Goal: Task Accomplishment & Management: Use online tool/utility

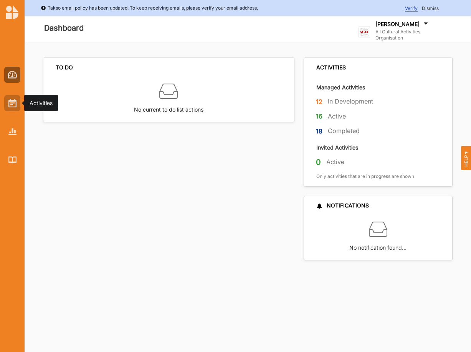
click at [13, 103] on img at bounding box center [12, 103] width 8 height 8
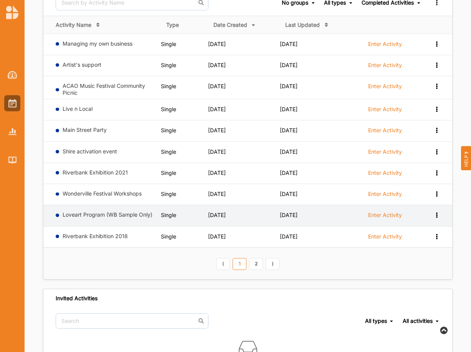
scroll to position [98, 0]
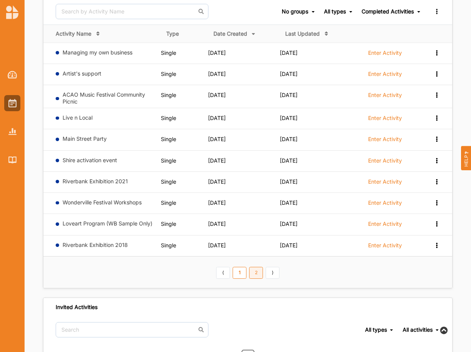
click at [257, 274] on link "2" at bounding box center [256, 273] width 14 height 12
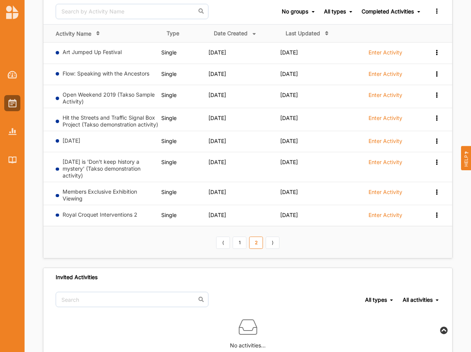
scroll to position [98, 0]
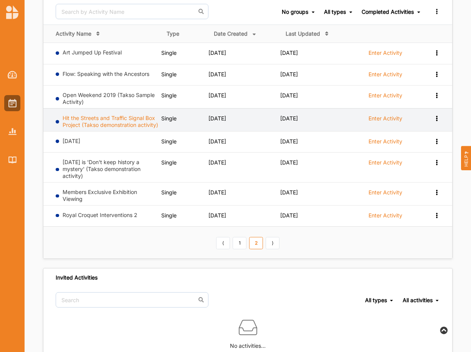
click at [79, 125] on link "Hit the Streets and Traffic Signal Box Project (Takso demonstration activity)" at bounding box center [111, 121] width 96 height 13
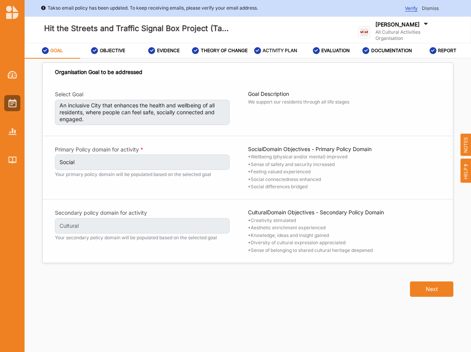
click at [278, 54] on label "ACTIVITY PLAN" at bounding box center [279, 51] width 35 height 6
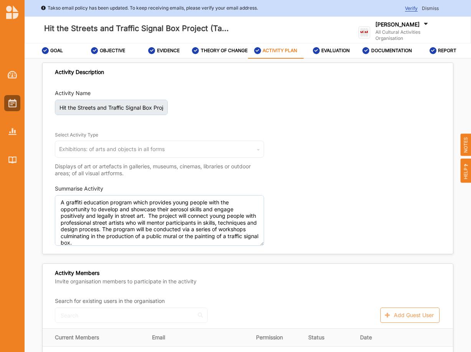
click at [276, 54] on label "ACTIVITY PLAN" at bounding box center [279, 51] width 35 height 6
click at [330, 57] on div "EVALUATION" at bounding box center [331, 51] width 37 height 14
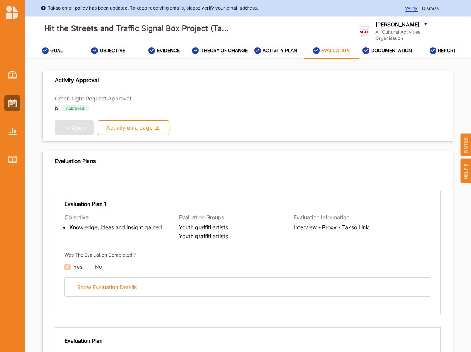
scroll to position [78, 0]
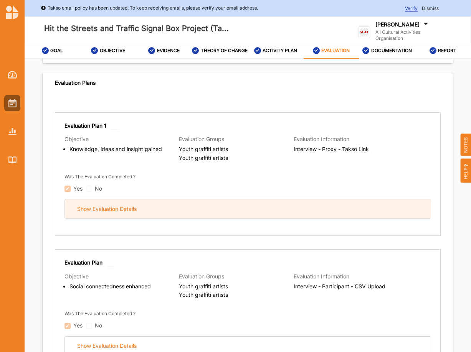
click at [101, 213] on div "Show Evaluation Details" at bounding box center [106, 209] width 59 height 7
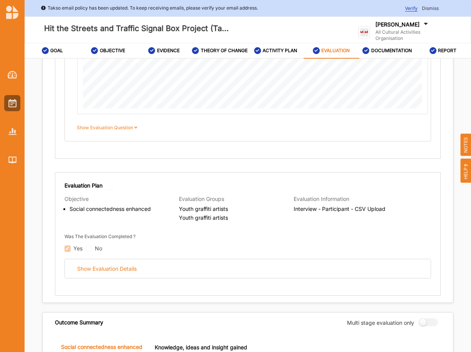
scroll to position [665, 0]
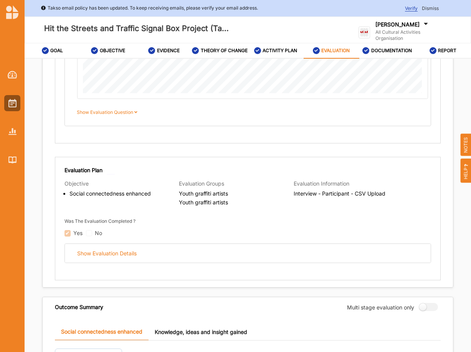
click at [116, 116] on label "Show Evaluation Question" at bounding box center [108, 112] width 63 height 7
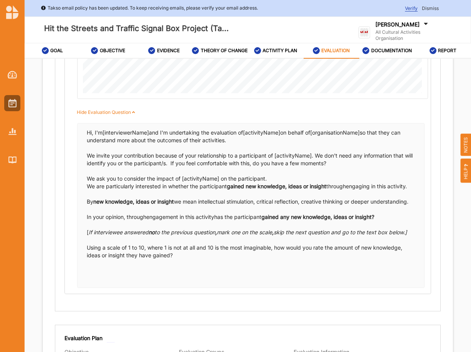
click at [127, 116] on label "Hide Evaluation Question" at bounding box center [107, 112] width 61 height 7
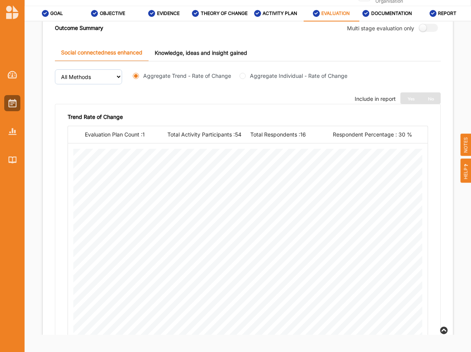
scroll to position [900, 0]
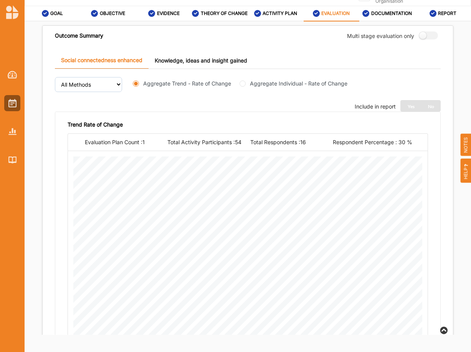
click at [191, 59] on link "Knowledge, ideas and insight gained" at bounding box center [201, 60] width 105 height 17
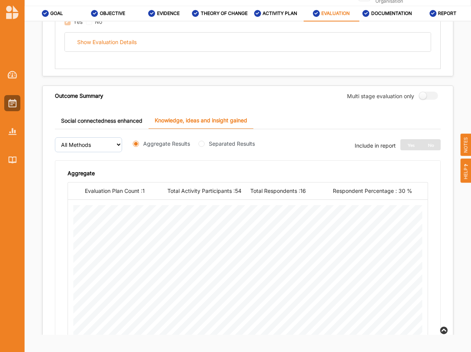
scroll to position [823, 0]
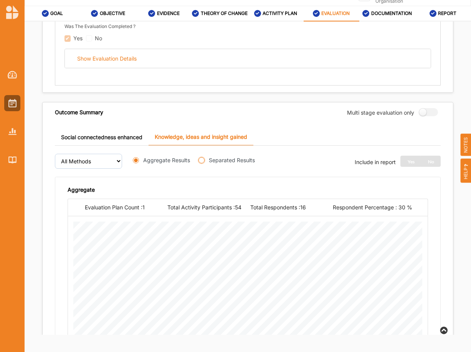
click at [201, 162] on input "Separated Results" at bounding box center [201, 160] width 6 height 6
radio input "true"
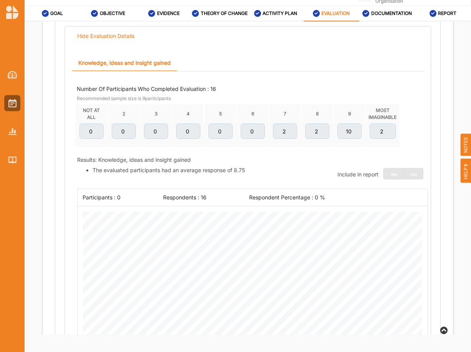
scroll to position [210, 0]
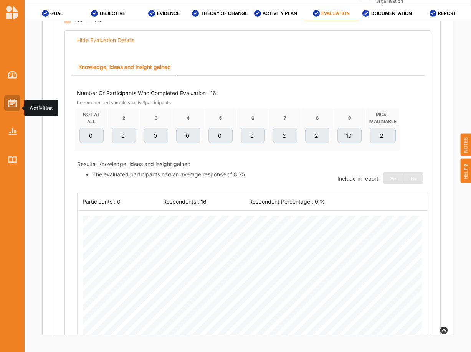
click at [11, 103] on img at bounding box center [12, 103] width 8 height 8
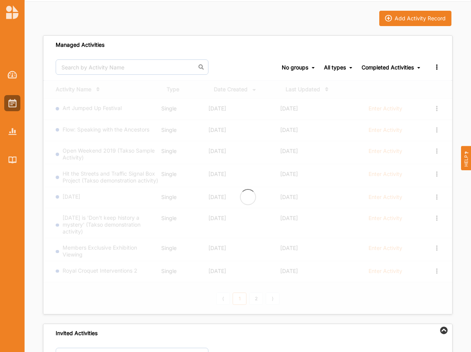
scroll to position [43, 0]
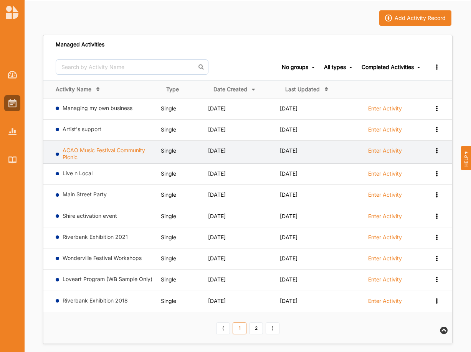
click at [97, 152] on link "ACAO Music Festival Community Picnic" at bounding box center [104, 153] width 83 height 13
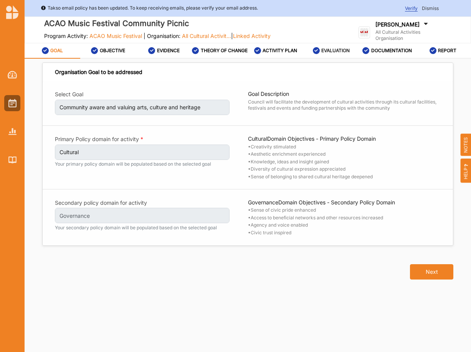
click at [333, 54] on label "EVALUATION" at bounding box center [335, 51] width 28 height 6
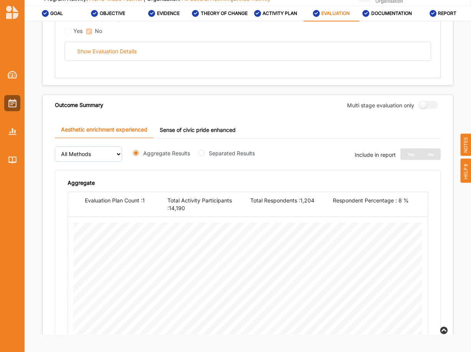
scroll to position [117, 0]
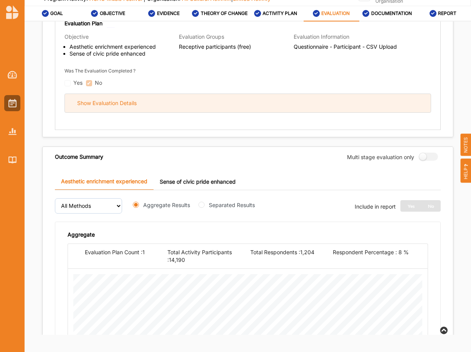
click at [101, 107] on div "Show Evaluation Details" at bounding box center [106, 103] width 59 height 7
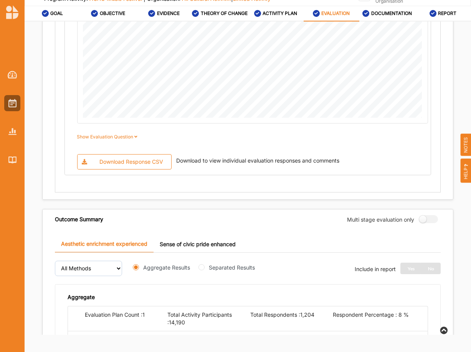
scroll to position [599, 0]
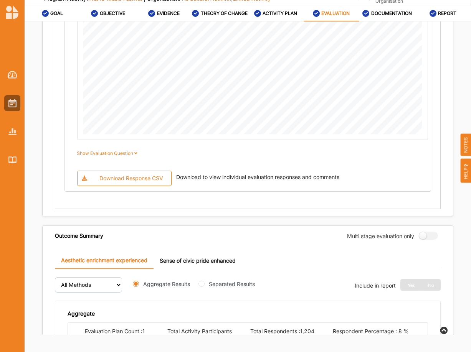
click at [131, 154] on label "Show Evaluation Question" at bounding box center [108, 153] width 63 height 7
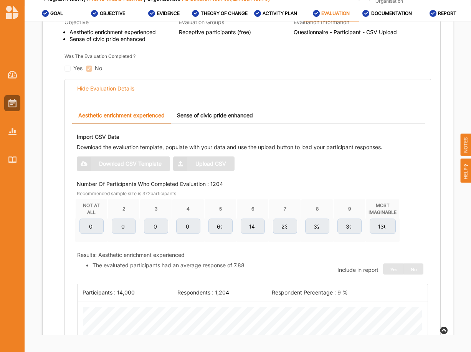
scroll to position [130, 0]
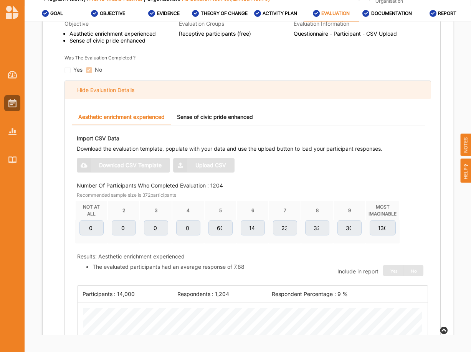
click at [117, 92] on div "Hide Evaluation Details" at bounding box center [105, 90] width 57 height 7
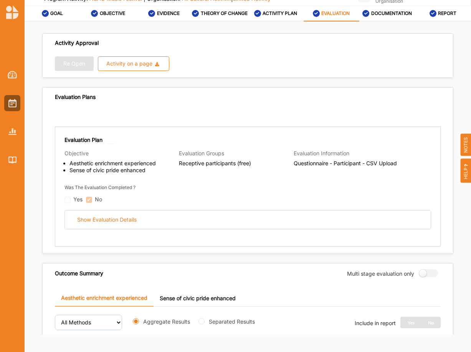
scroll to position [0, 0]
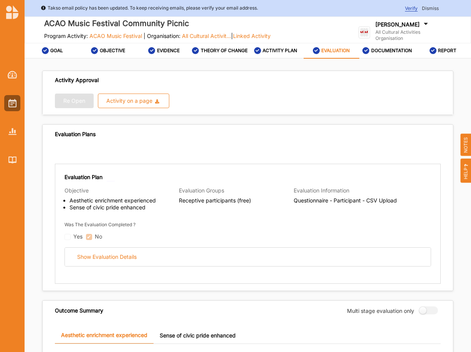
click at [401, 27] on label "[PERSON_NAME]" at bounding box center [397, 24] width 44 height 7
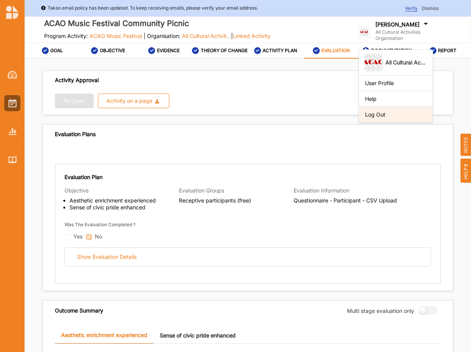
click at [377, 115] on div "Log Out" at bounding box center [395, 114] width 61 height 7
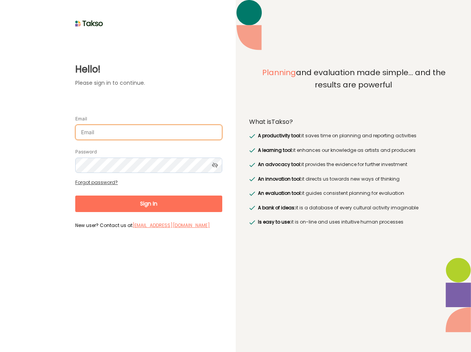
type input "[EMAIL_ADDRESS][DOMAIN_NAME]"
